Goal: Task Accomplishment & Management: Manage account settings

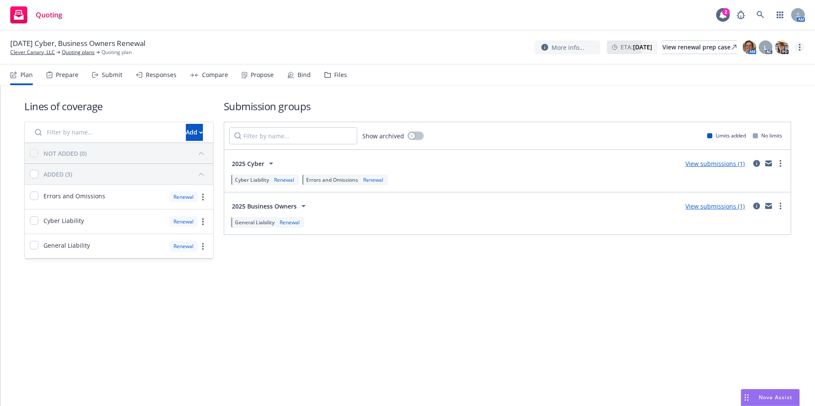
click at [798, 47] on icon "more" at bounding box center [799, 47] width 2 height 7
click at [634, 97] on div "Lines of coverage Add NOT ADDED (0) ADDED (3) Errors and Omissions Renewal Cybe…" at bounding box center [407, 179] width 767 height 187
click at [799, 48] on circle "more" at bounding box center [799, 47] width 2 height 2
click at [256, 75] on div "Propose" at bounding box center [262, 75] width 23 height 7
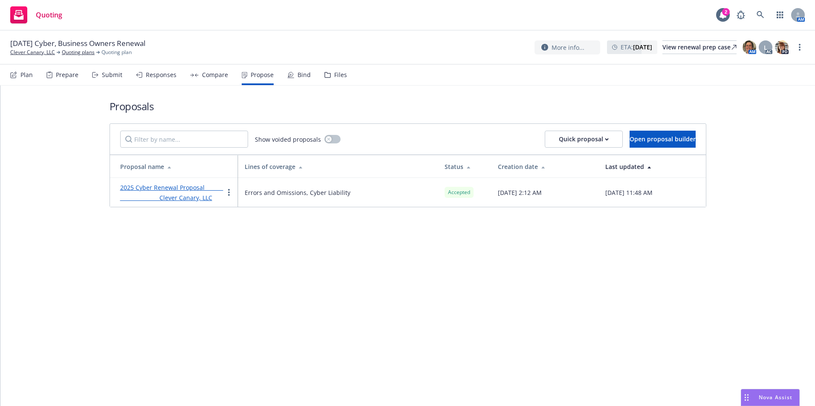
click at [169, 194] on link "2025 Cyber Renewal Proposal Clever Canary, LLC" at bounding box center [171, 193] width 103 height 18
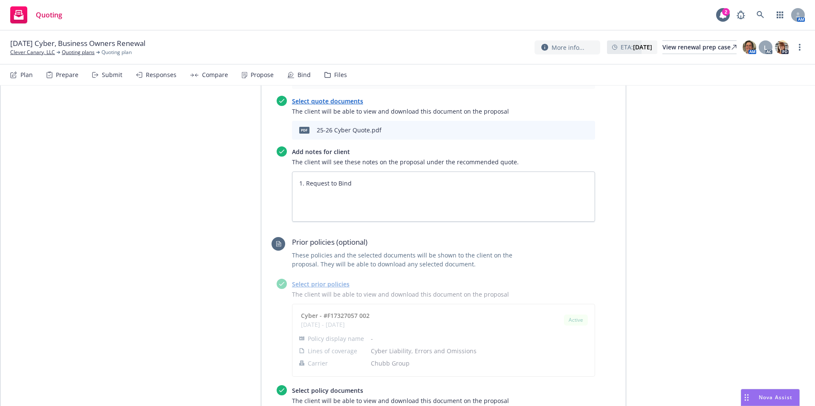
scroll to position [469, 0]
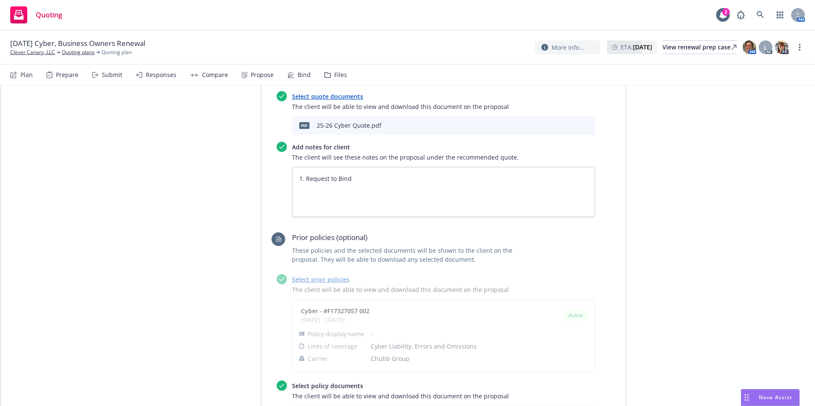
click at [559, 128] on button "download file" at bounding box center [559, 125] width 9 height 9
click at [593, 15] on div "Quoting 2 AM" at bounding box center [407, 15] width 815 height 31
click at [78, 52] on link "Quoting plans" at bounding box center [78, 53] width 33 height 8
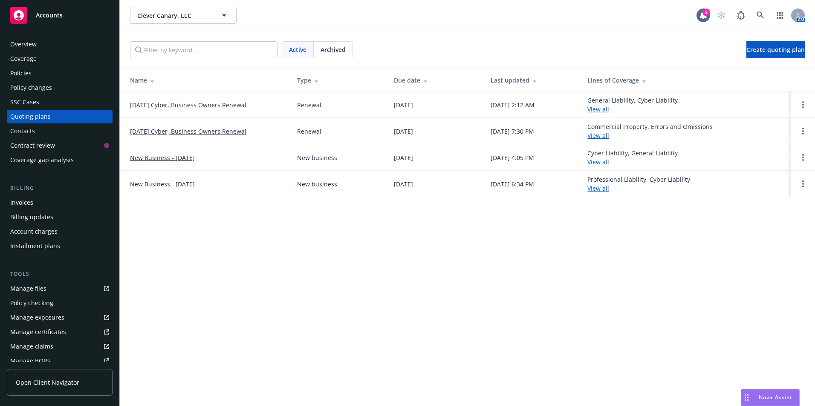
click at [161, 105] on link "[DATE] Cyber, Business Owners Renewal" at bounding box center [188, 105] width 116 height 9
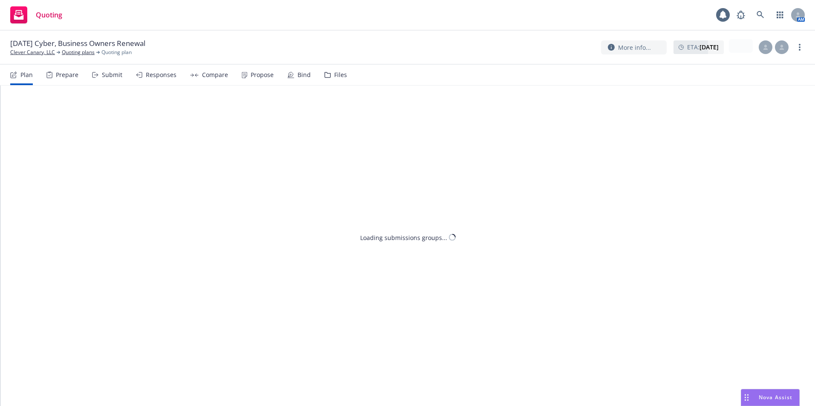
click at [298, 76] on div "Bind" at bounding box center [303, 75] width 13 height 7
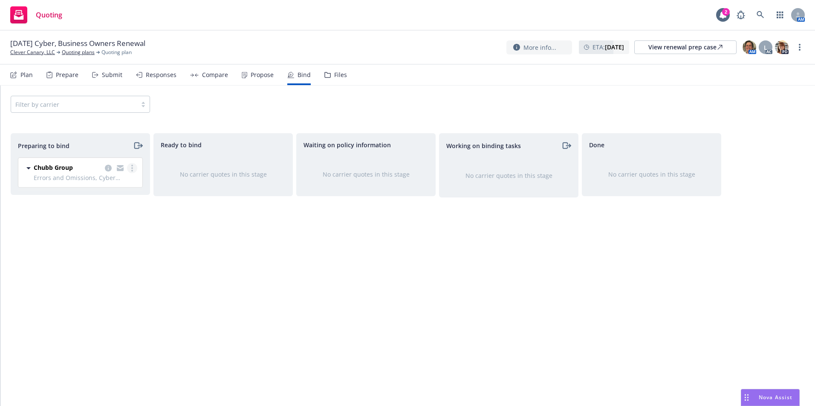
click at [130, 167] on link "more" at bounding box center [132, 168] width 10 height 10
click at [116, 186] on span "Complete preparation" at bounding box center [95, 186] width 84 height 8
click at [276, 168] on link "more" at bounding box center [275, 167] width 10 height 10
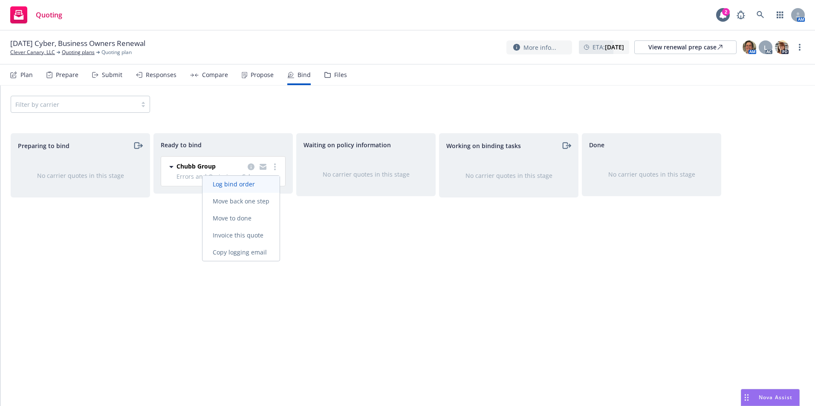
click at [240, 184] on span "Log bind order" at bounding box center [233, 184] width 63 height 8
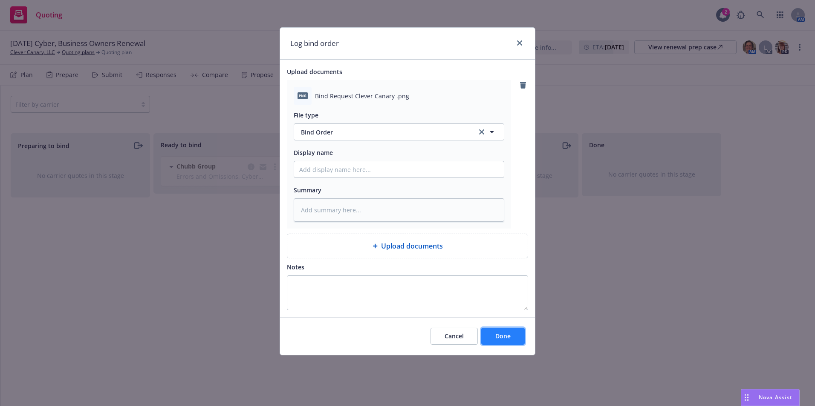
click at [503, 341] on button "Done" at bounding box center [502, 336] width 43 height 17
type textarea "x"
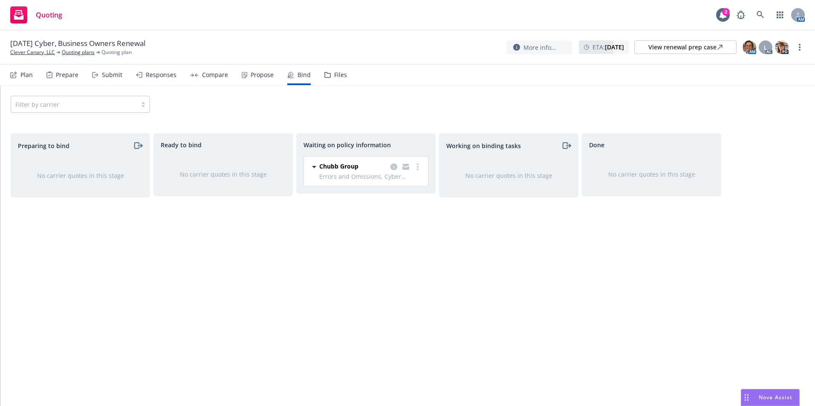
click at [59, 225] on div "Preparing to bind No carrier quotes in this stage" at bounding box center [80, 260] width 139 height 255
